Goal: Task Accomplishment & Management: Use online tool/utility

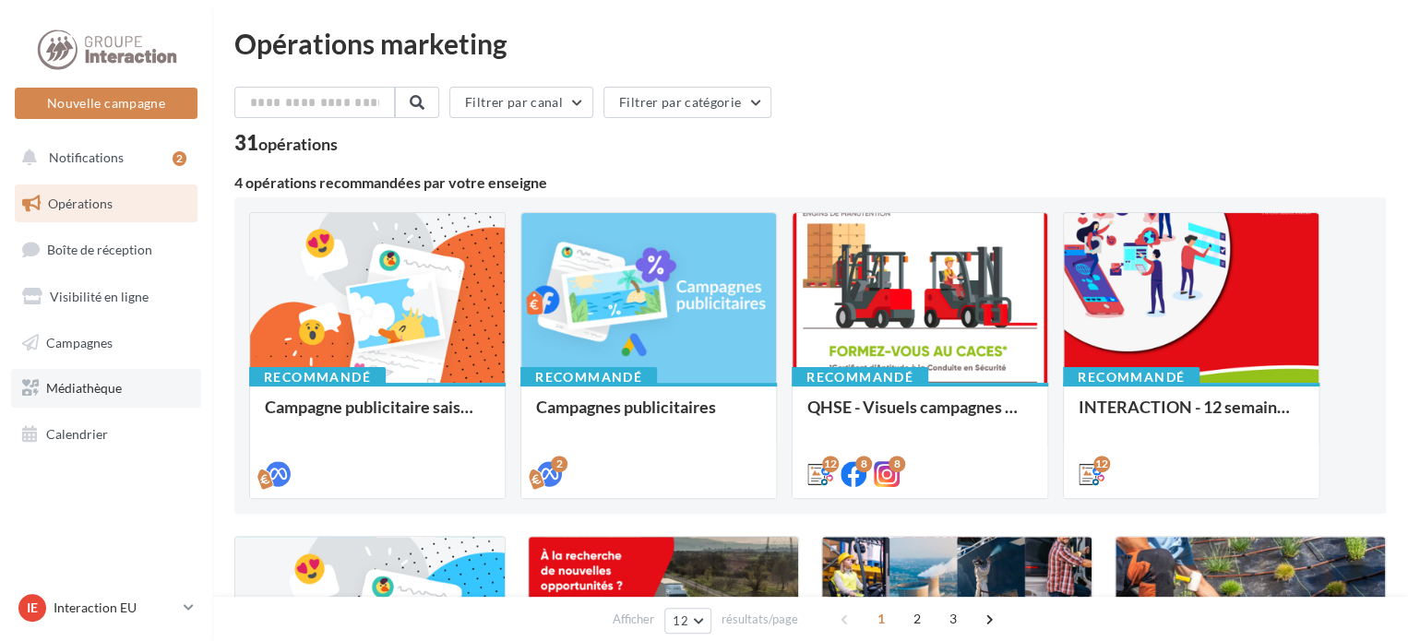
click at [104, 397] on link "Médiathèque" at bounding box center [106, 388] width 190 height 39
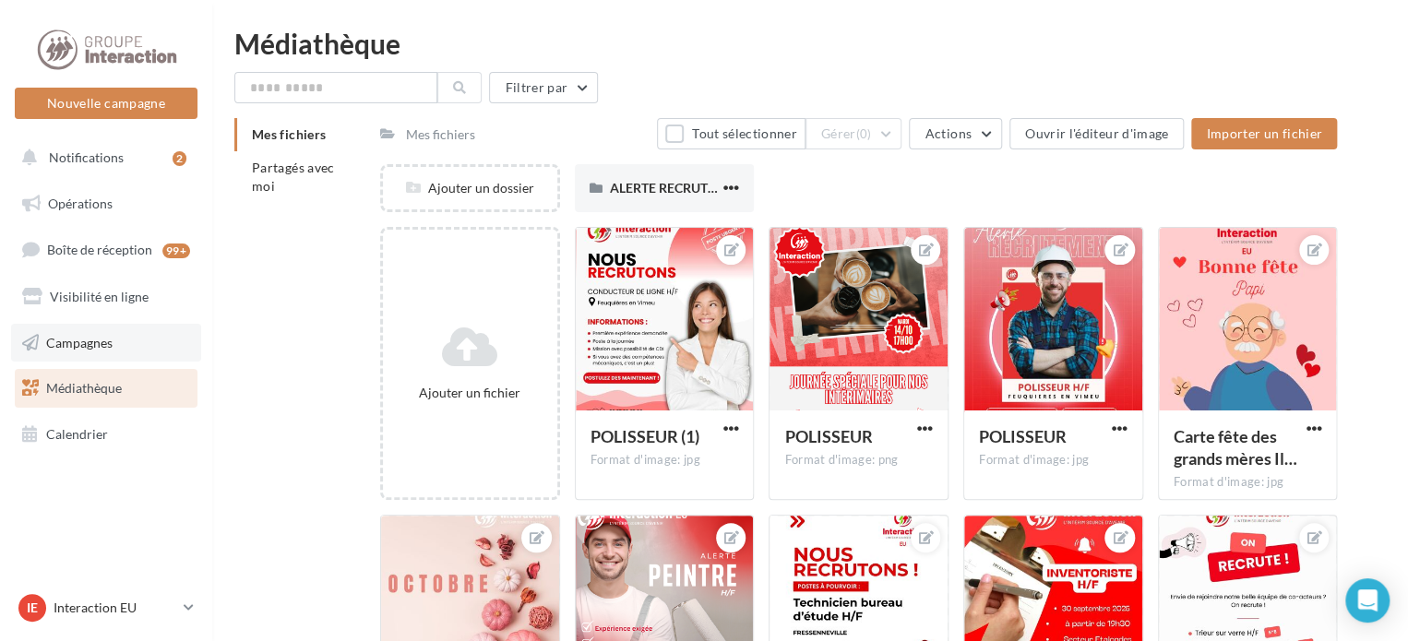
click at [92, 342] on span "Campagnes" at bounding box center [79, 342] width 66 height 16
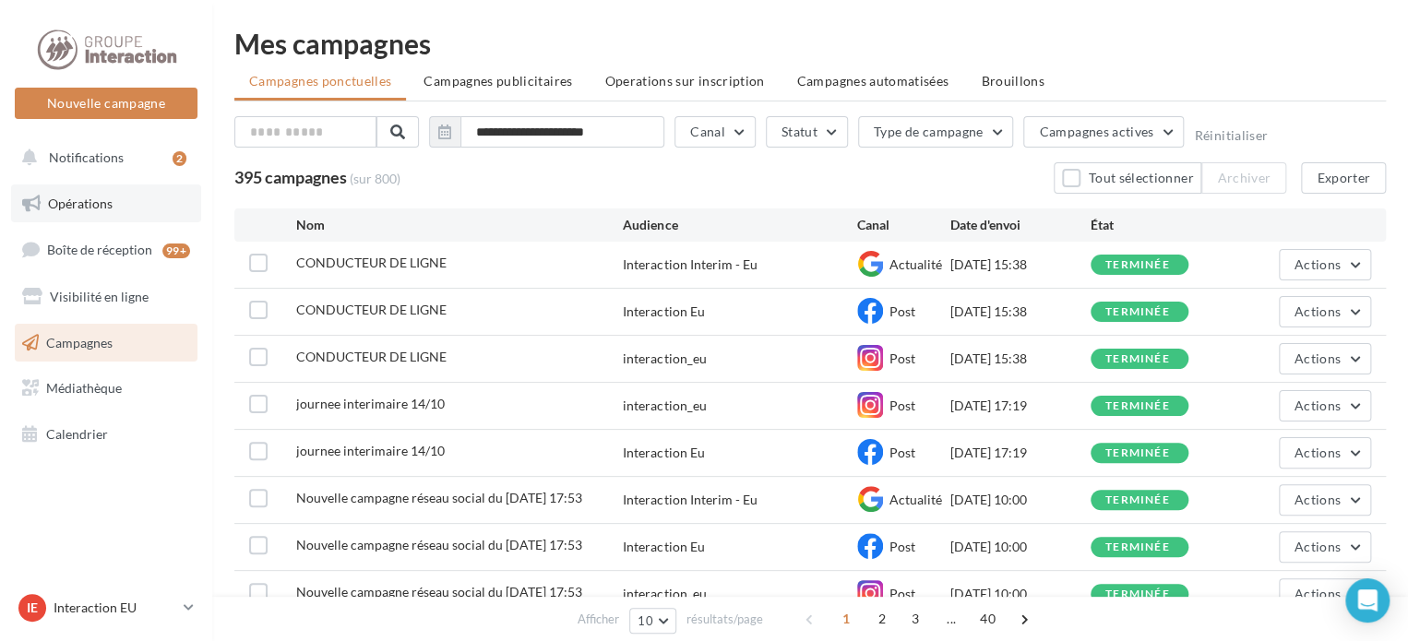
click at [126, 206] on link "Opérations" at bounding box center [106, 204] width 190 height 39
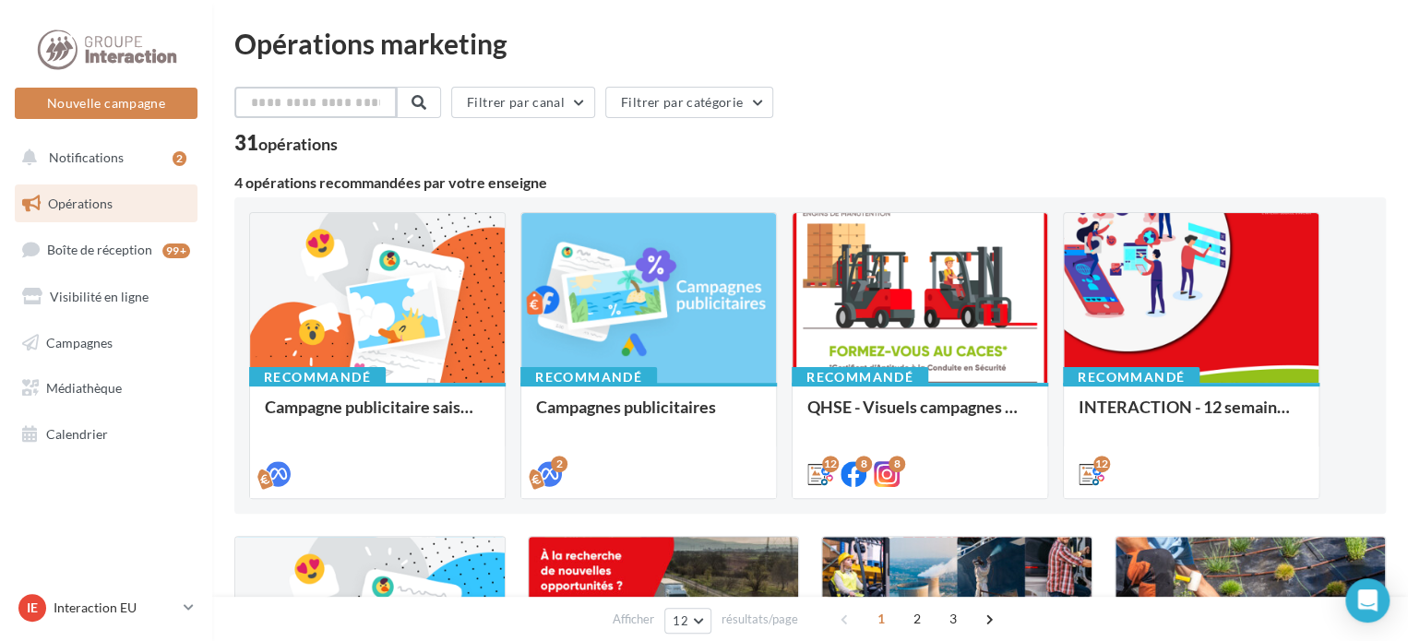
click at [358, 100] on input "text" at bounding box center [315, 102] width 162 height 31
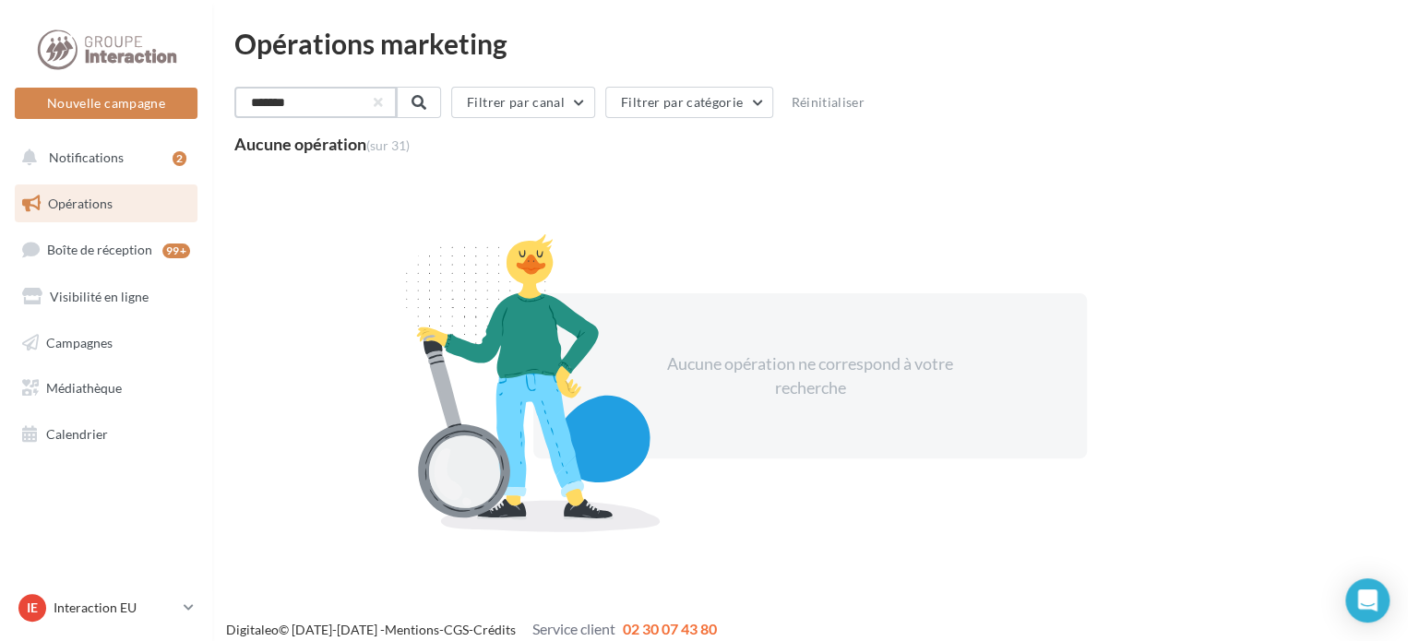
click at [358, 100] on input "*******" at bounding box center [315, 102] width 162 height 31
click at [358, 100] on input "********" at bounding box center [315, 102] width 162 height 31
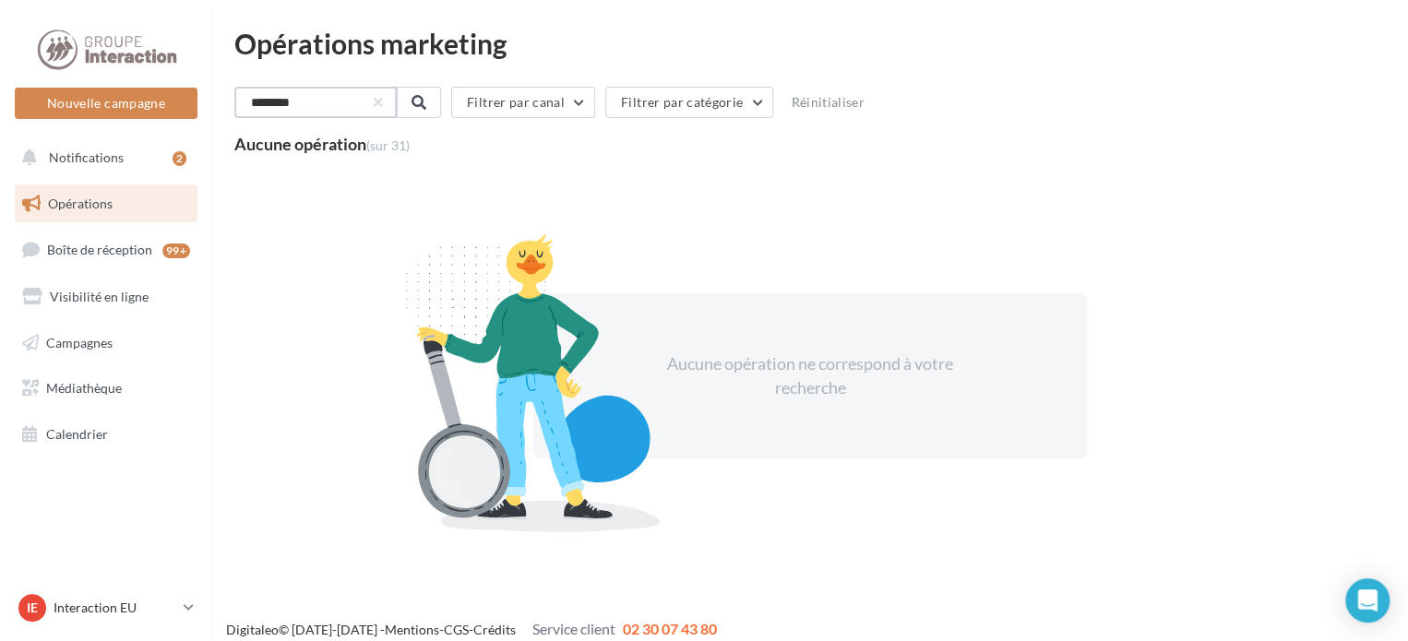
click at [358, 100] on input "********" at bounding box center [315, 102] width 162 height 31
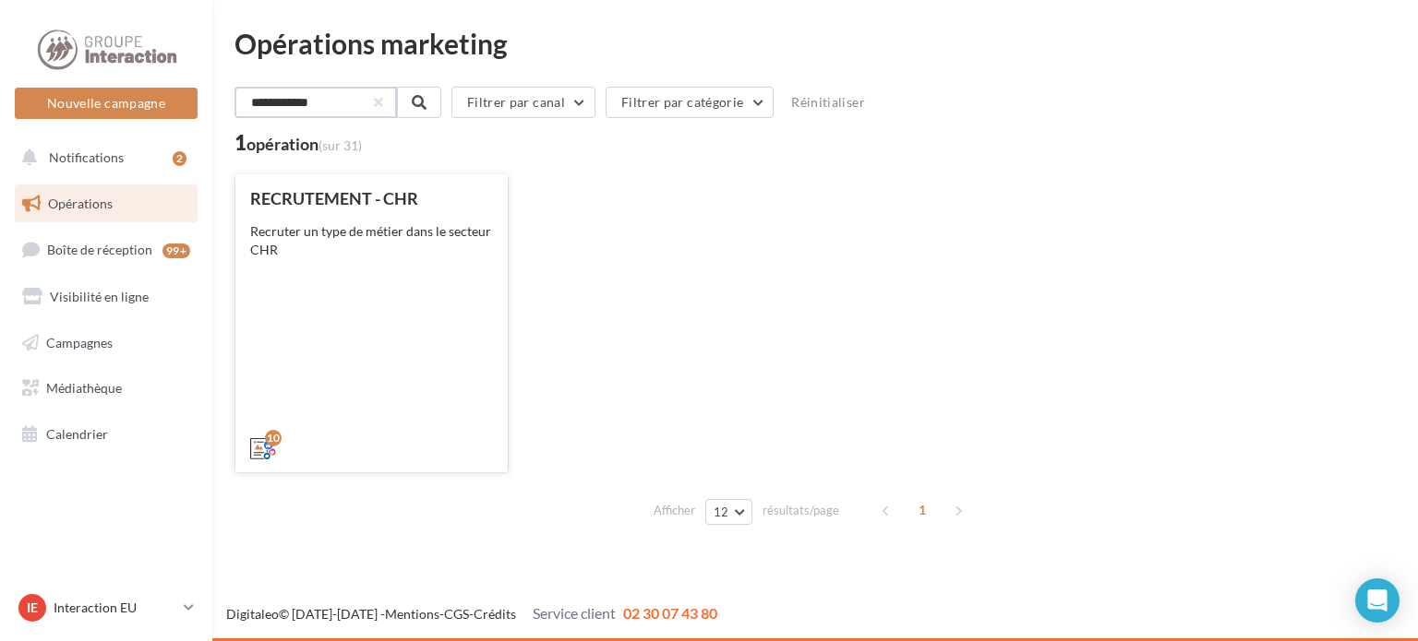
type input "**********"
click at [383, 287] on div "RECRUTEMENT - CHR Recruter un type de métier dans le secteur CHR" at bounding box center [371, 322] width 243 height 267
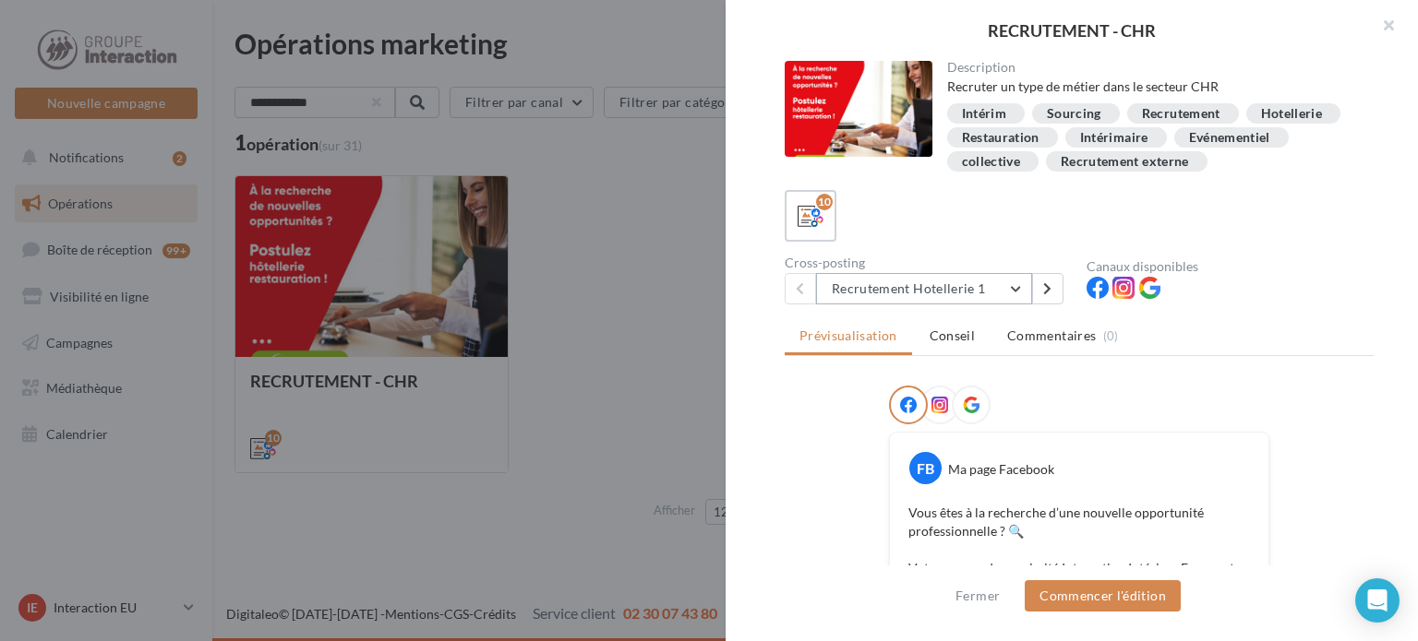
click at [1025, 292] on button "Recrutement Hotellerie 1" at bounding box center [924, 288] width 216 height 31
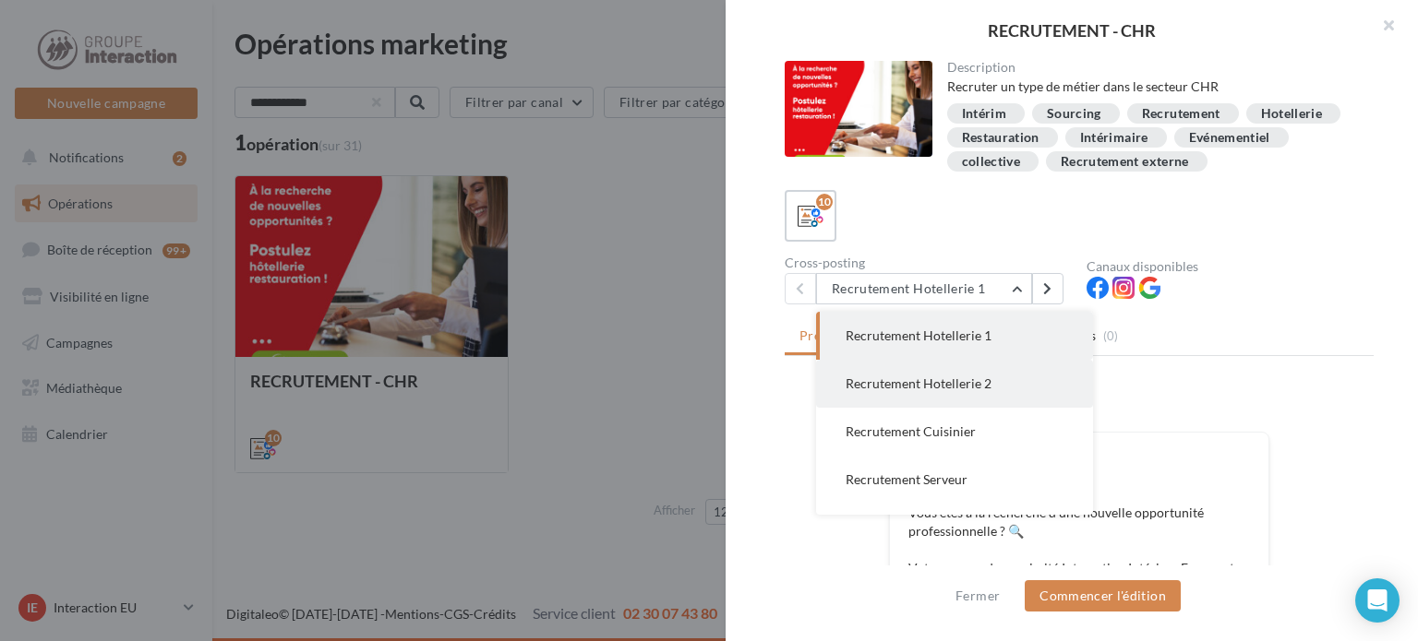
click at [1018, 397] on button "Recrutement Hotellerie 2" at bounding box center [954, 384] width 277 height 48
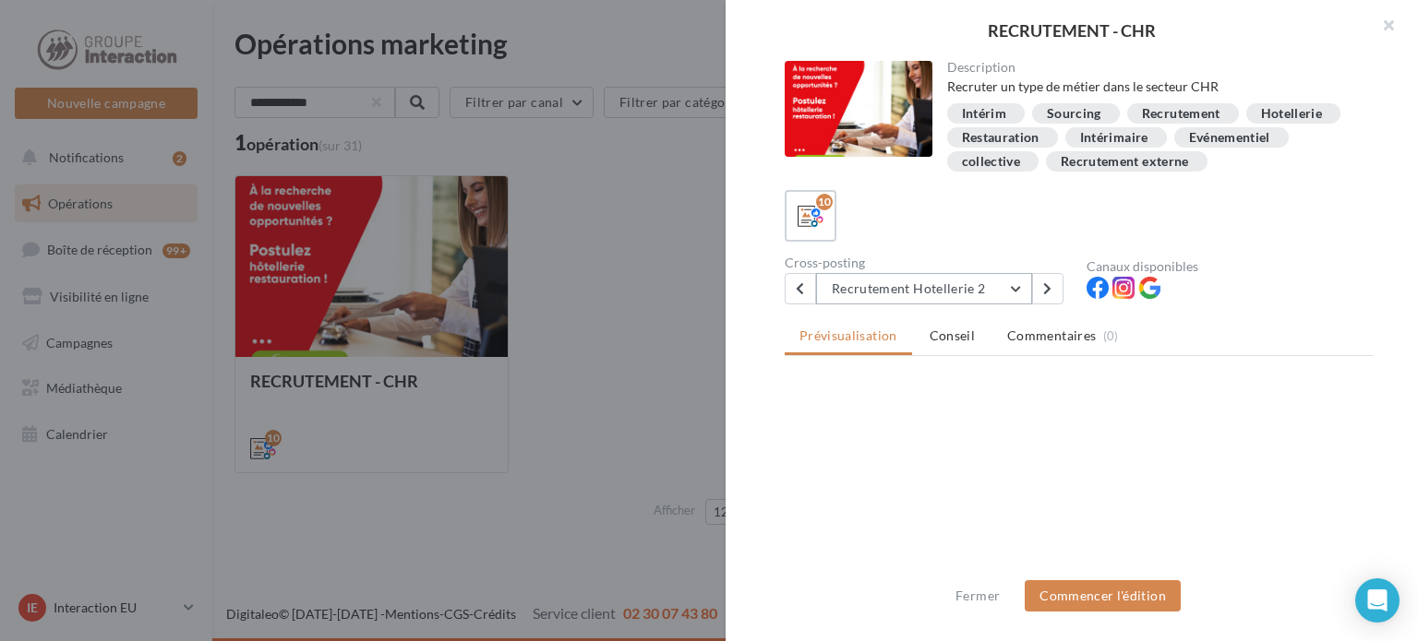
click at [997, 297] on button "Recrutement Hotellerie 2" at bounding box center [924, 288] width 216 height 31
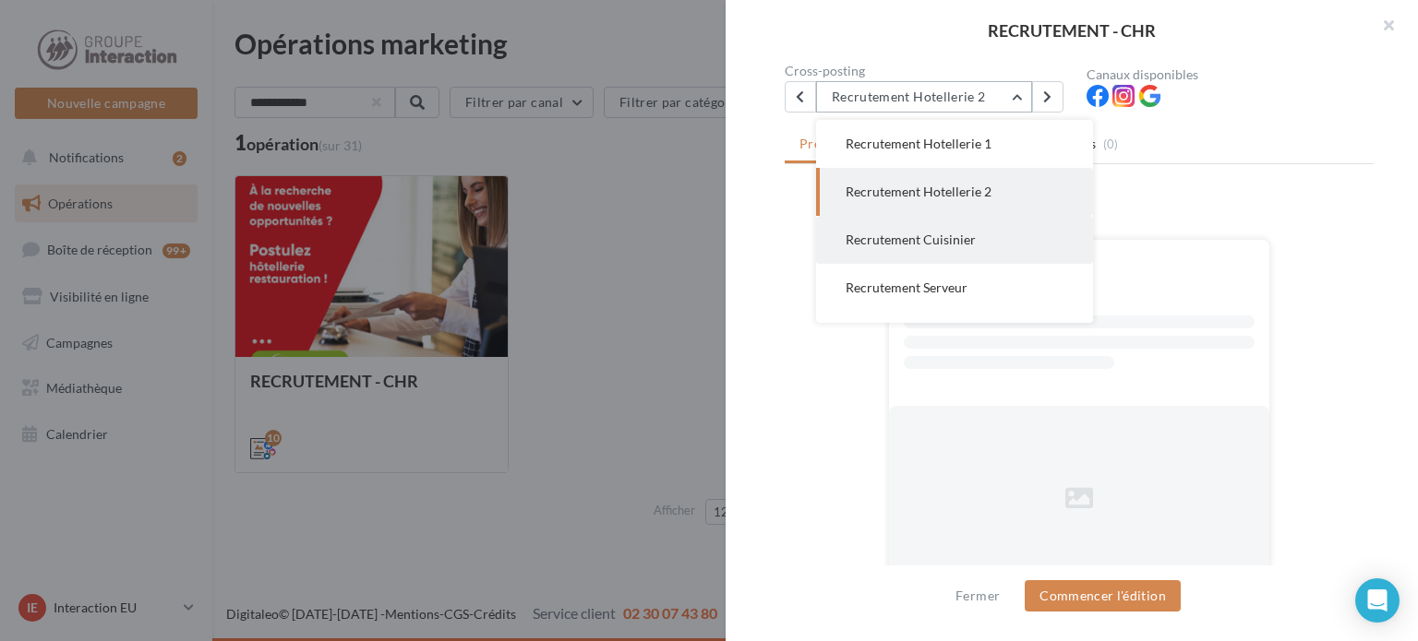
scroll to position [198, 0]
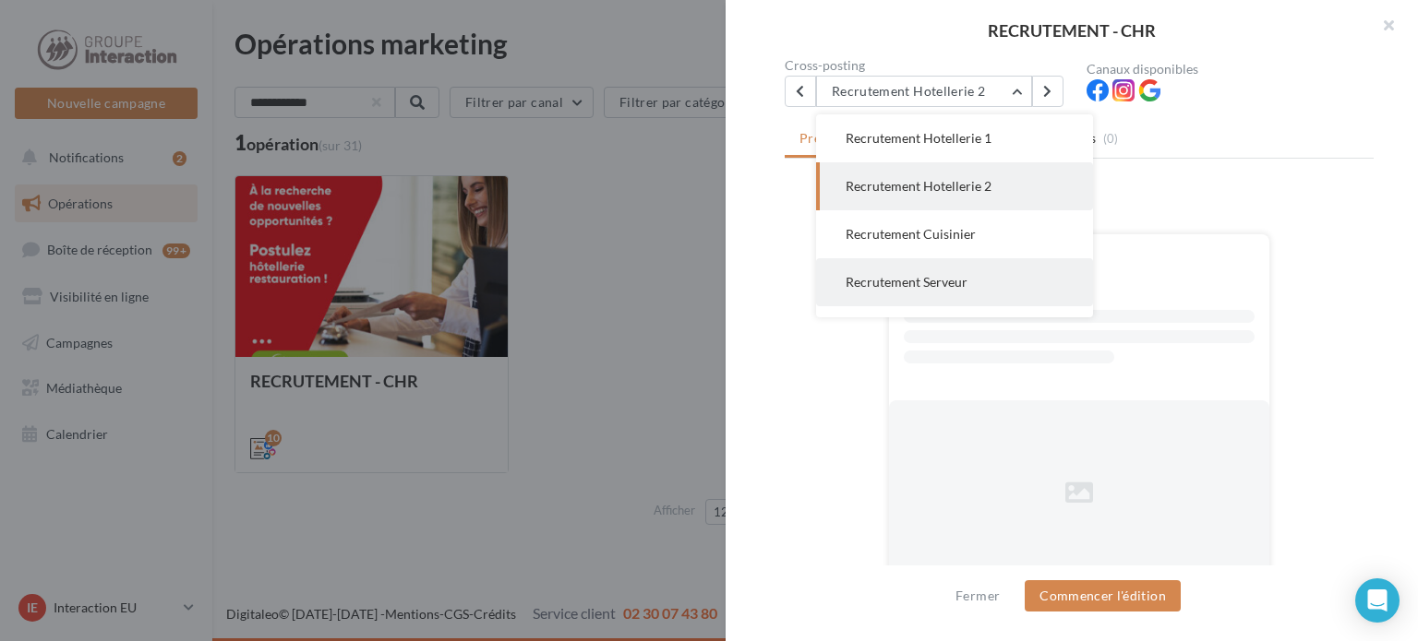
click at [997, 289] on button "Recrutement Serveur" at bounding box center [954, 282] width 277 height 48
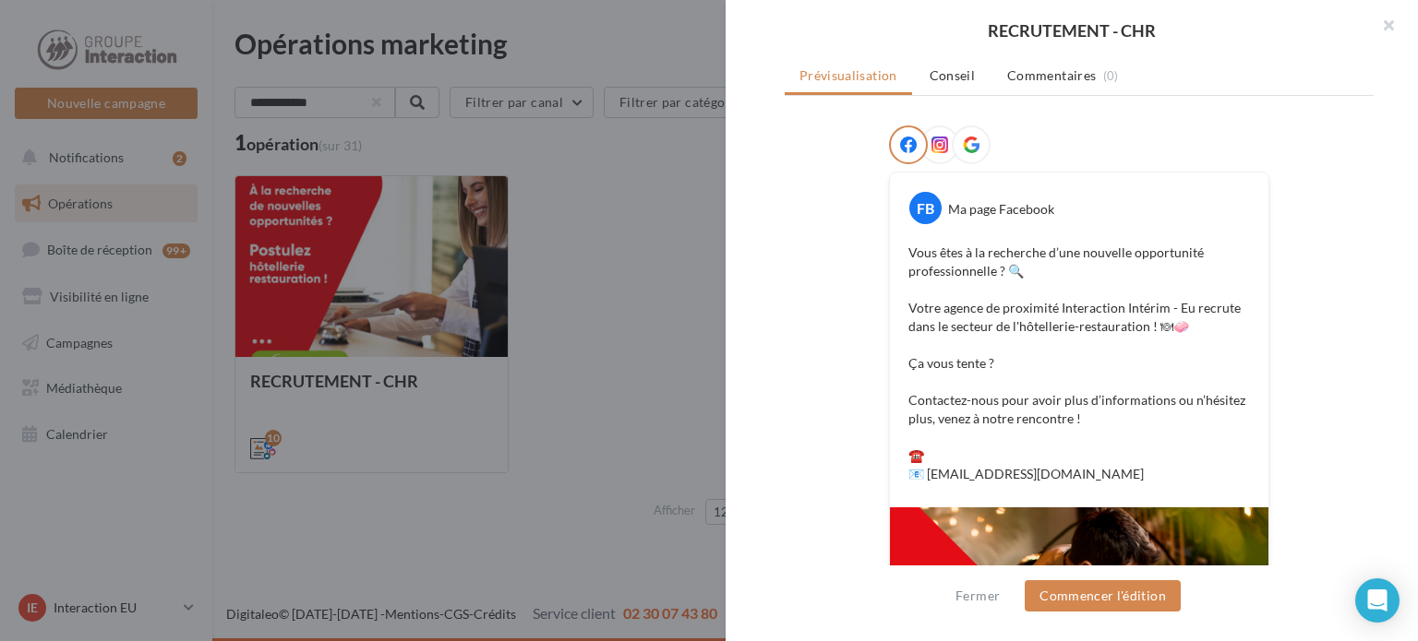
scroll to position [217, 0]
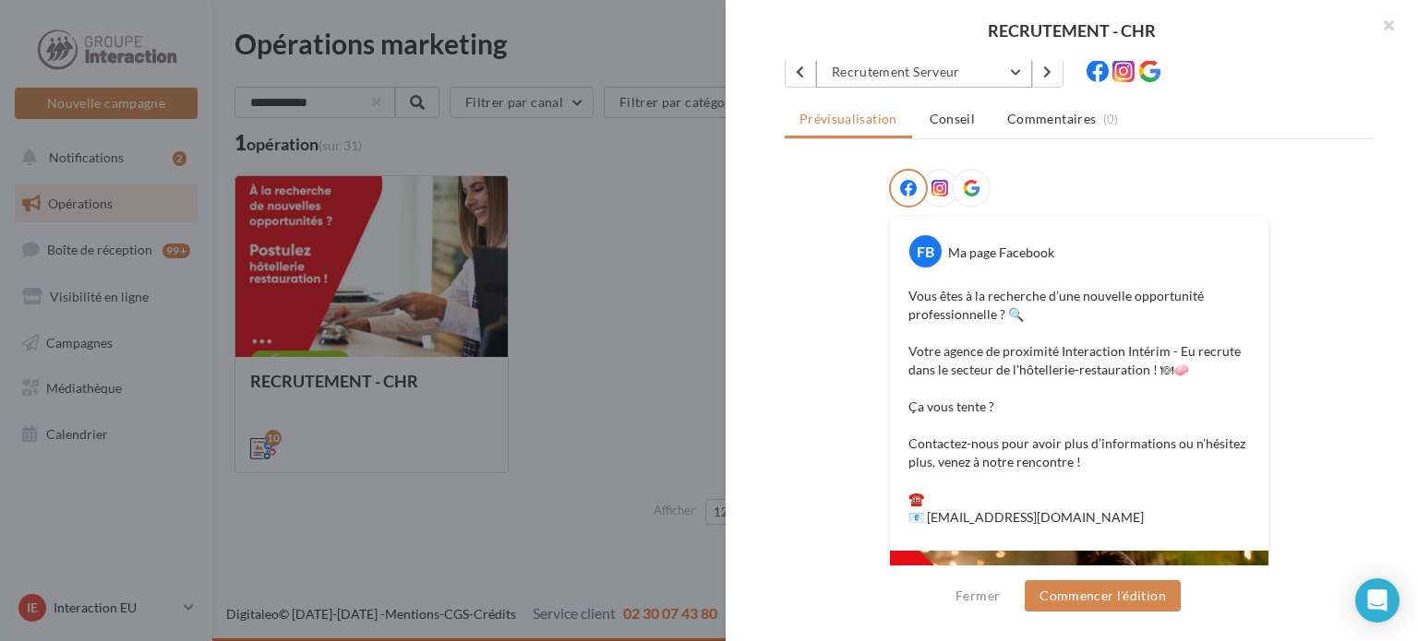
click at [993, 71] on button "Recrutement Serveur" at bounding box center [924, 71] width 216 height 31
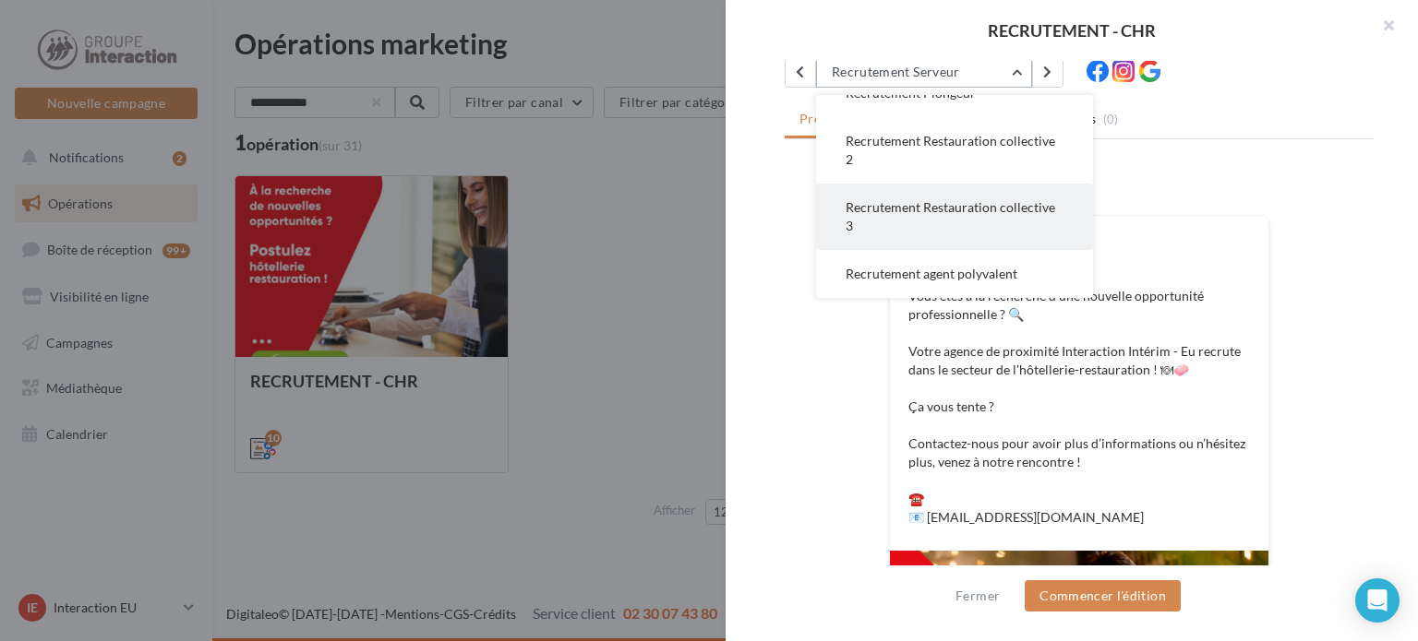
scroll to position [309, 0]
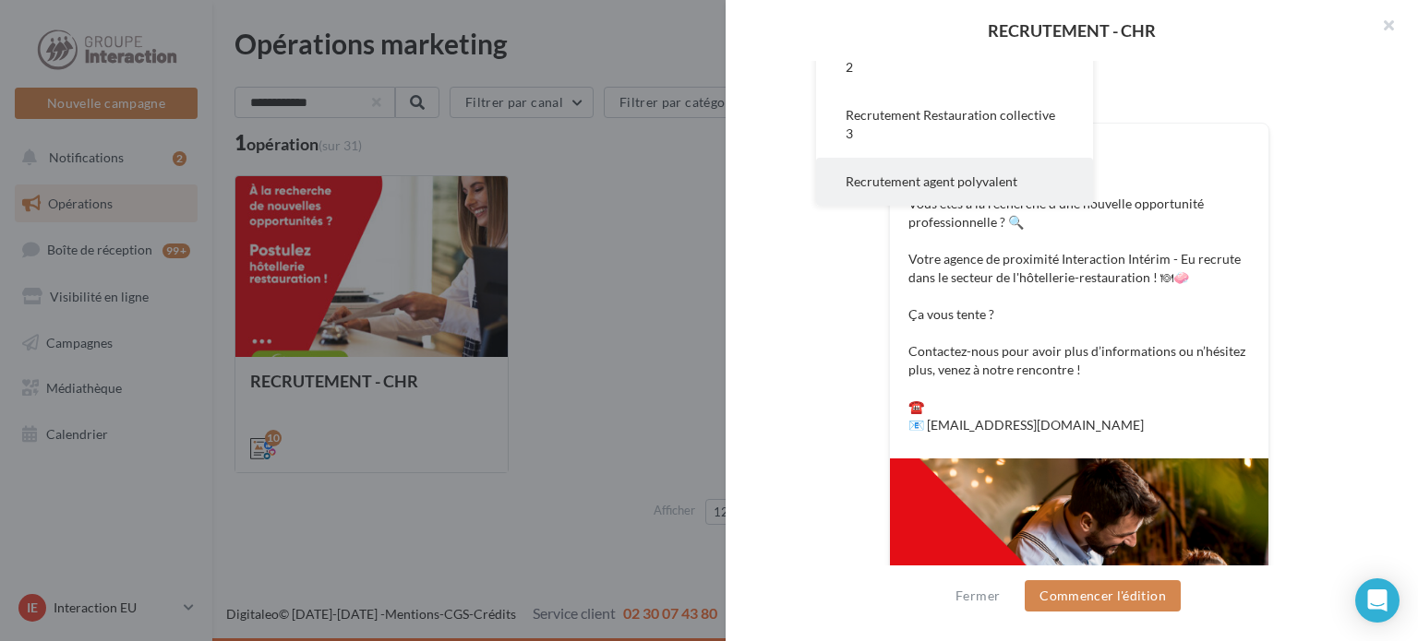
click at [1025, 178] on button "Recrutement agent polyvalent" at bounding box center [954, 182] width 277 height 48
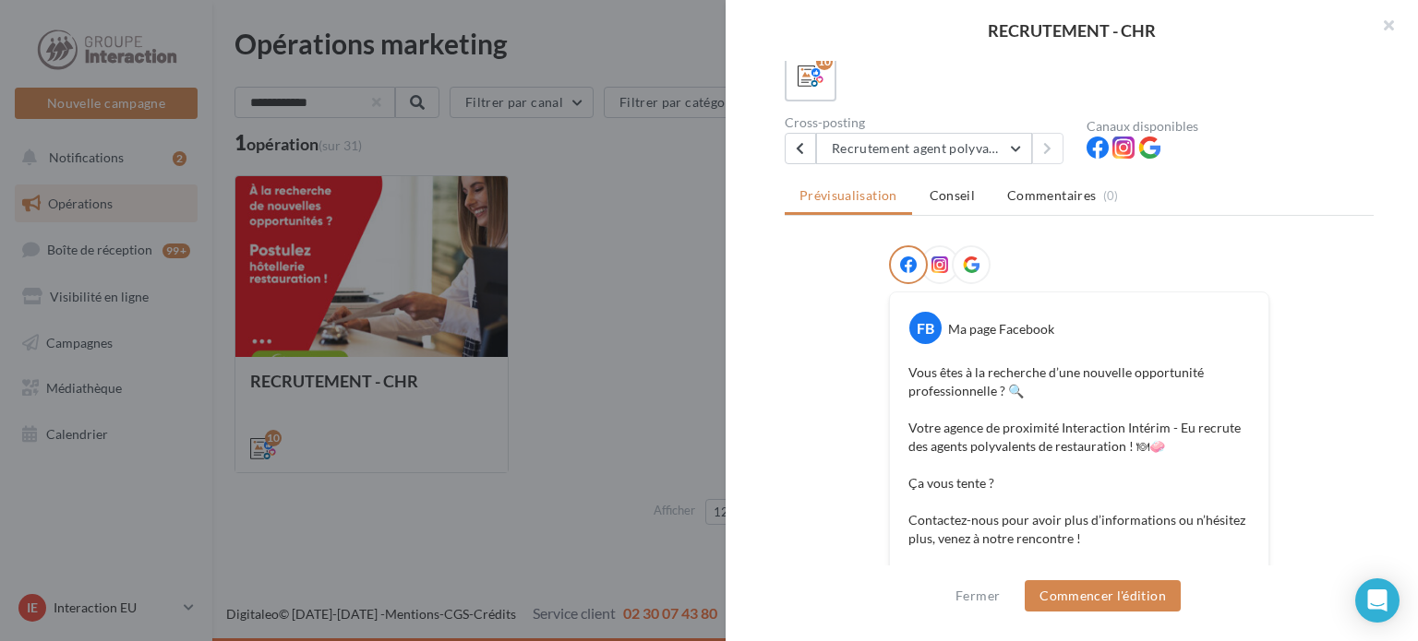
scroll to position [32, 0]
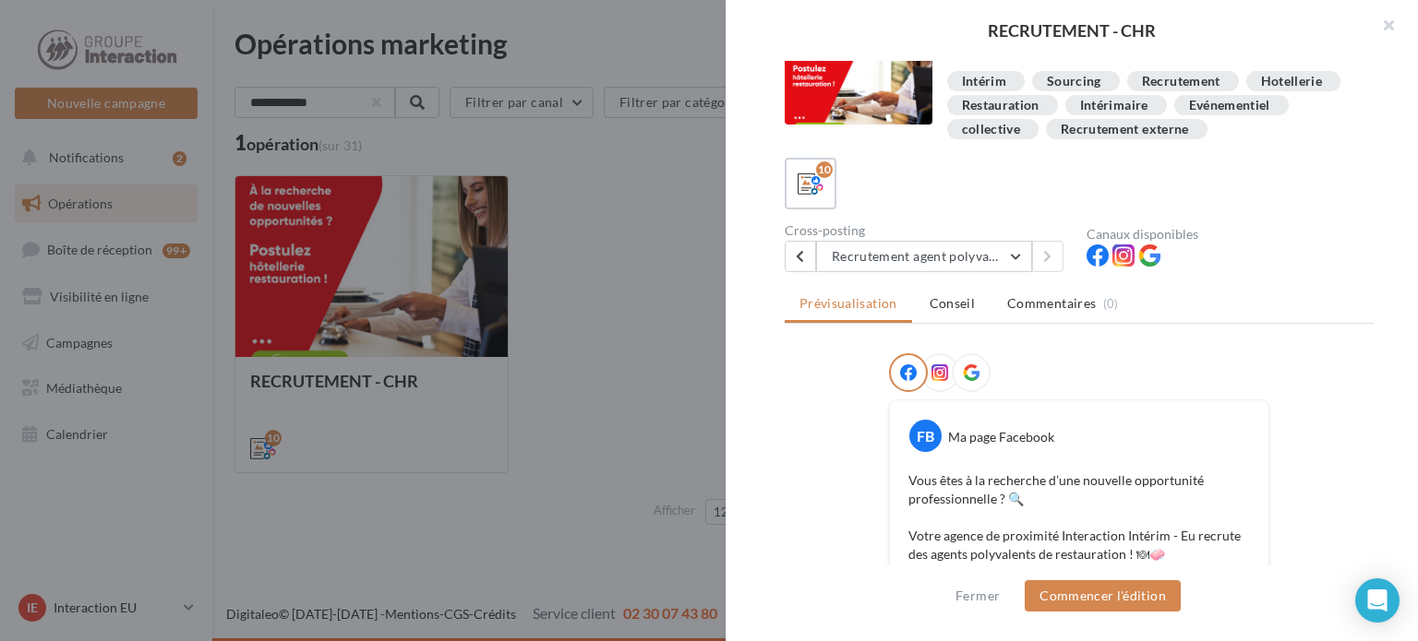
click at [964, 276] on div "Description Recruter un type de métier dans le secteur CHR Intérim Sourcing Rec…" at bounding box center [1078, 321] width 707 height 521
click at [980, 264] on button "Recrutement agent polyvalent" at bounding box center [924, 256] width 216 height 31
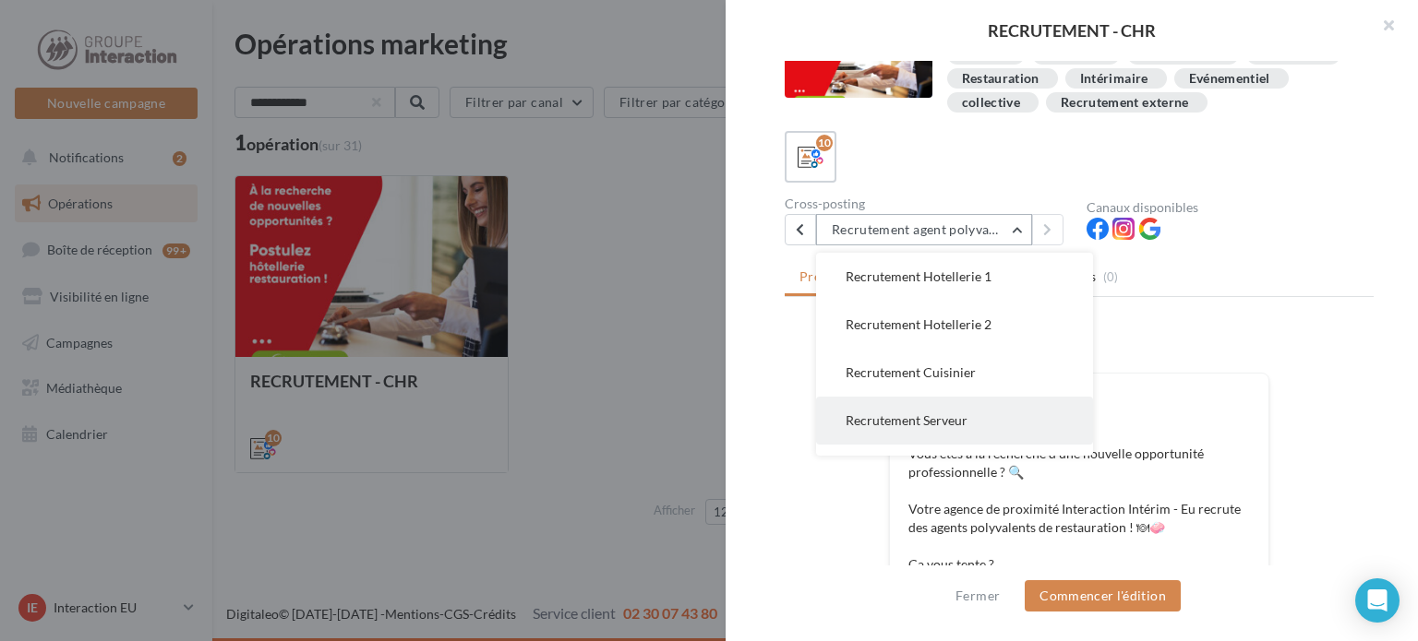
scroll to position [92, 0]
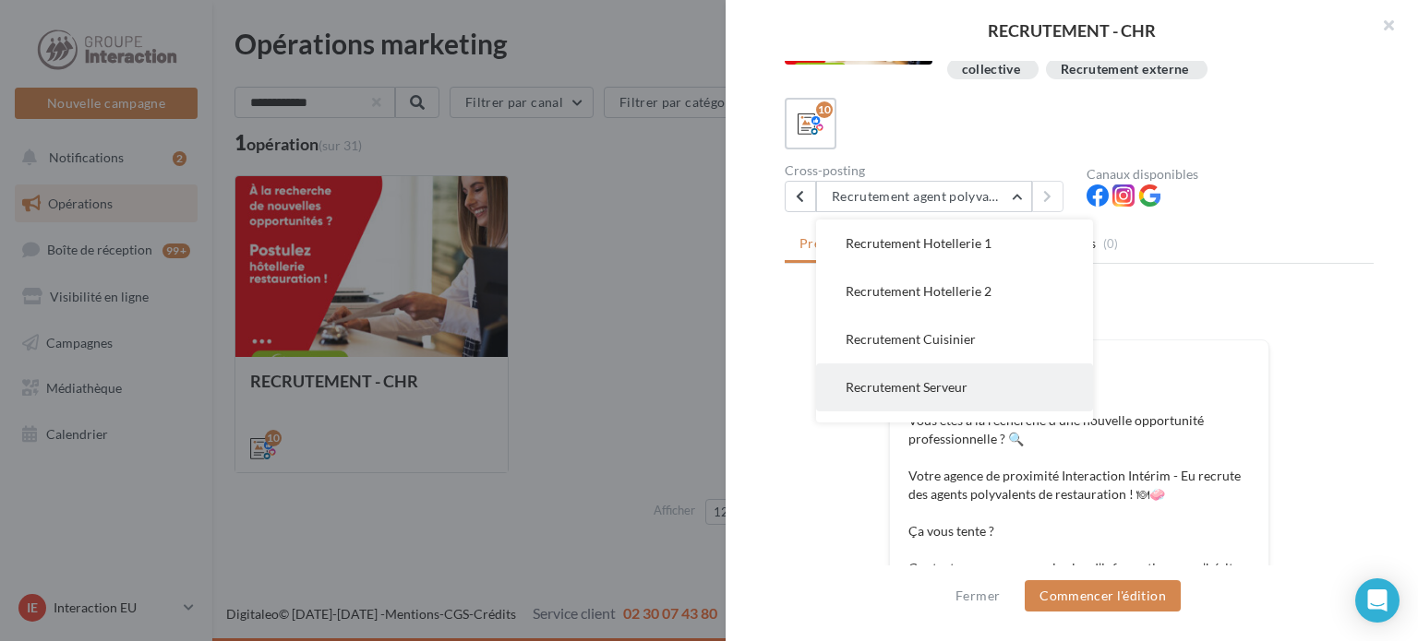
click at [969, 379] on button "Recrutement Serveur" at bounding box center [954, 388] width 277 height 48
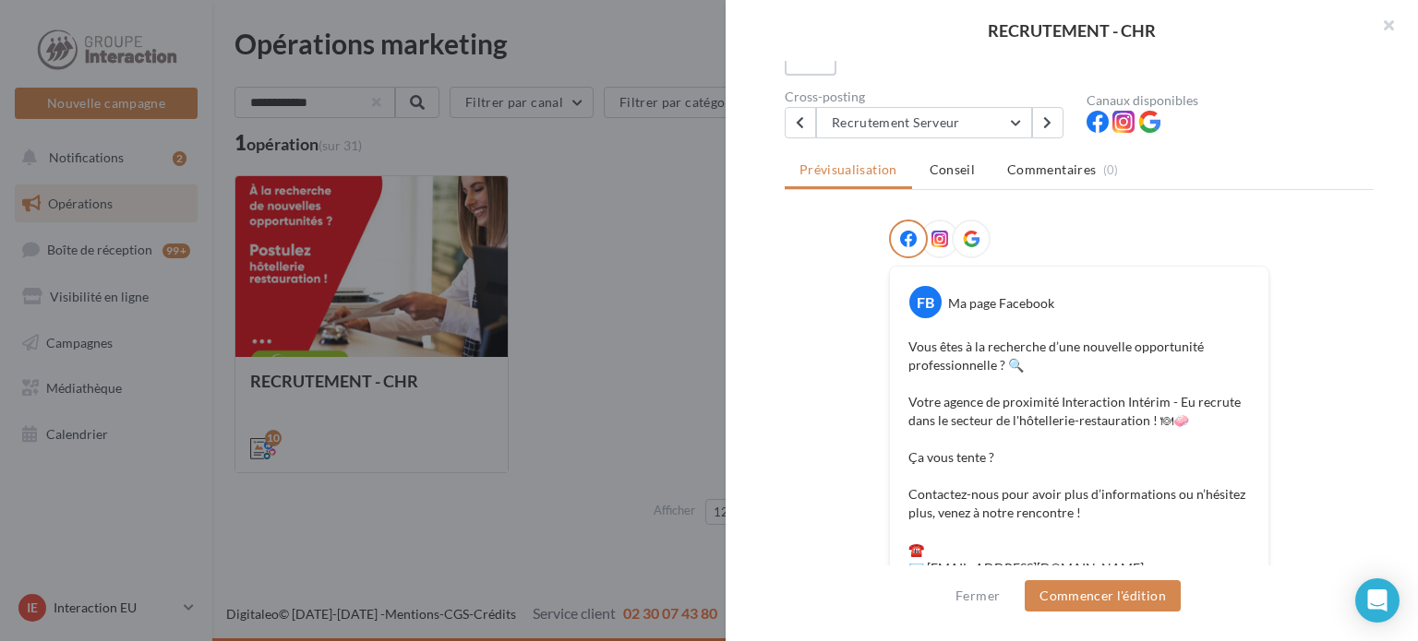
scroll to position [125, 0]
